Goal: Task Accomplishment & Management: Manage account settings

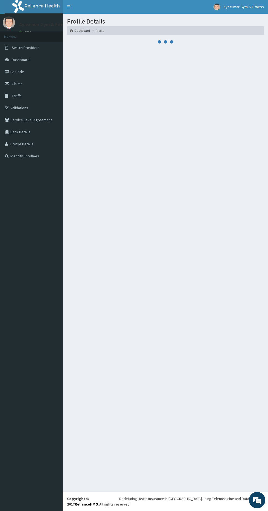
click at [53, 156] on link "Identify Enrollees" at bounding box center [31, 156] width 63 height 12
click at [52, 142] on link "Profile Details" at bounding box center [31, 144] width 63 height 12
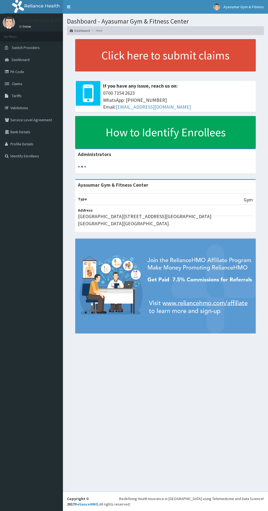
click at [14, 144] on link "Profile Details" at bounding box center [31, 144] width 63 height 12
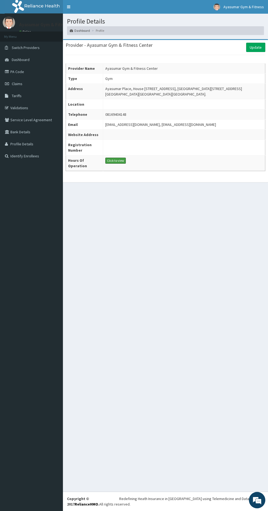
click at [108, 161] on button "Click to view" at bounding box center [115, 161] width 21 height 6
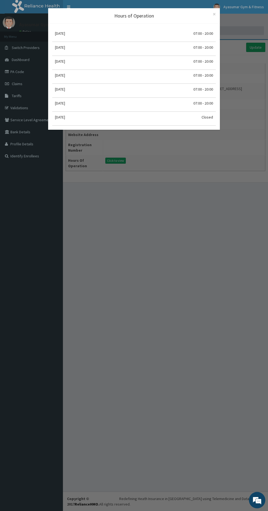
click at [190, 32] on div "[DATE] 07:00 - 20:00 [DATE] 07:00 - 20:00 [DATE] 07:00 - 20:00 [DATE] 07:00 - 2…" at bounding box center [134, 77] width 172 height 106
click at [176, 231] on div "Hours of Operation × Close [DATE] 07:00 - 20:00 [DATE] 07:00 - 20:00 [DATE] 07:…" at bounding box center [134, 255] width 268 height 511
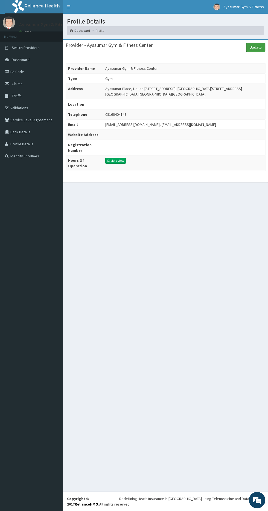
click at [258, 49] on link "Update" at bounding box center [255, 47] width 19 height 9
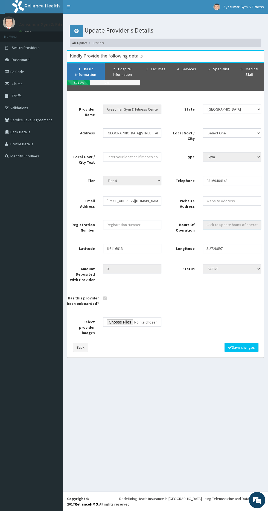
click at [237, 224] on input "Hours Of Operation" at bounding box center [232, 224] width 58 height 9
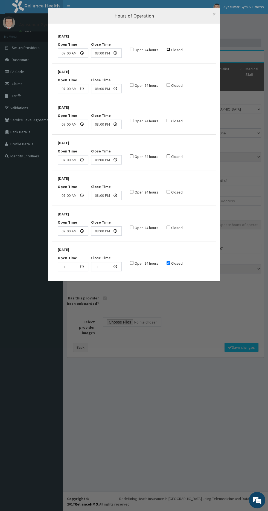
click at [167, 49] on input "checkbox" at bounding box center [169, 50] width 4 height 4
click at [167, 50] on input "checkbox" at bounding box center [169, 50] width 4 height 4
checkbox input "false"
click at [99, 124] on input "20:00" at bounding box center [106, 124] width 31 height 9
click at [103, 84] on input "20:00" at bounding box center [106, 88] width 31 height 9
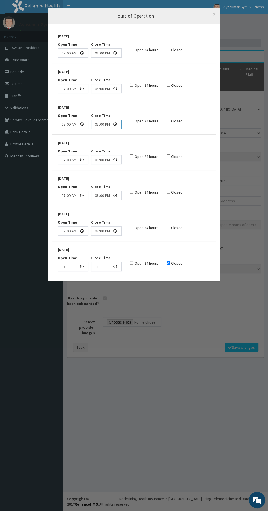
click at [94, 126] on input "17:00" at bounding box center [106, 124] width 31 height 9
type input "20:00"
click at [214, 13] on span "×" at bounding box center [214, 13] width 3 height 7
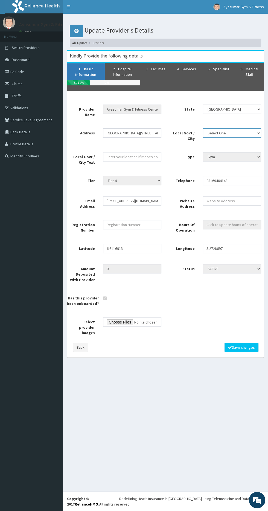
click at [241, 132] on select "Select One Agege Ajeromi-Ifelodun Alimosho Amuwo-Odofin Apapa Badagry Epe Eti O…" at bounding box center [232, 132] width 58 height 9
select select "507"
click at [203, 128] on select "Select One Agege Ajeromi-Ifelodun Alimosho Amuwo-Odofin Apapa Badagry Epe Eti O…" at bounding box center [232, 132] width 58 height 9
